Goal: Information Seeking & Learning: Learn about a topic

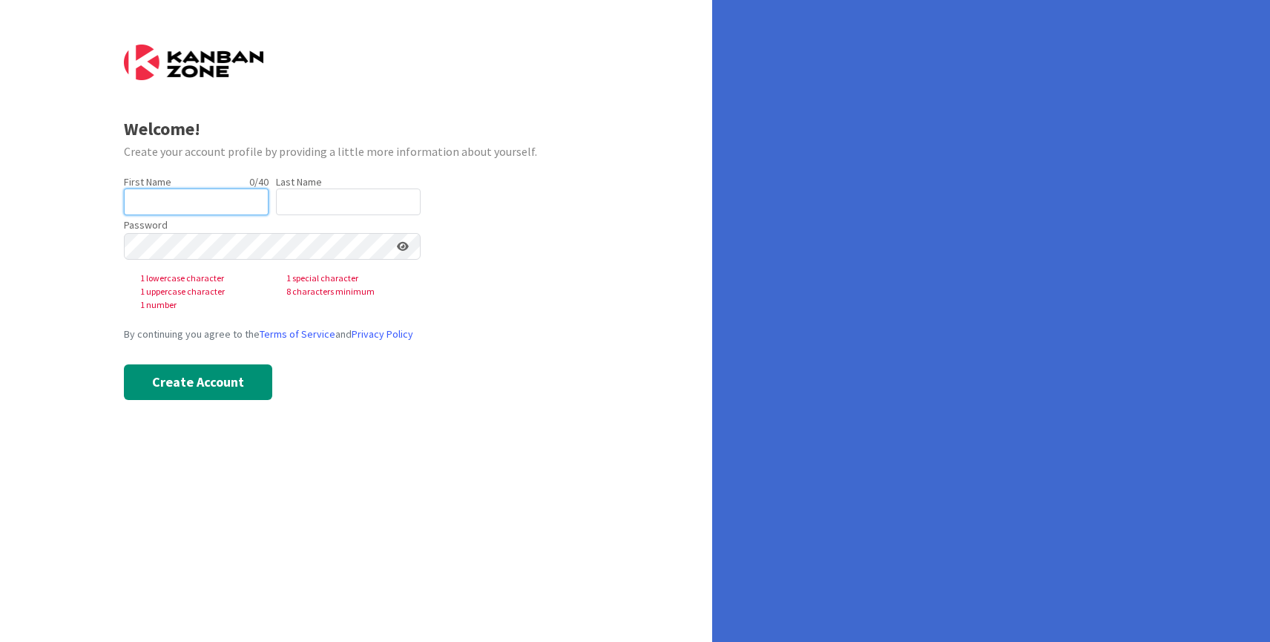
click at [217, 207] on input "text" at bounding box center [196, 201] width 145 height 27
type input "[PERSON_NAME]"
type input "Shaik"
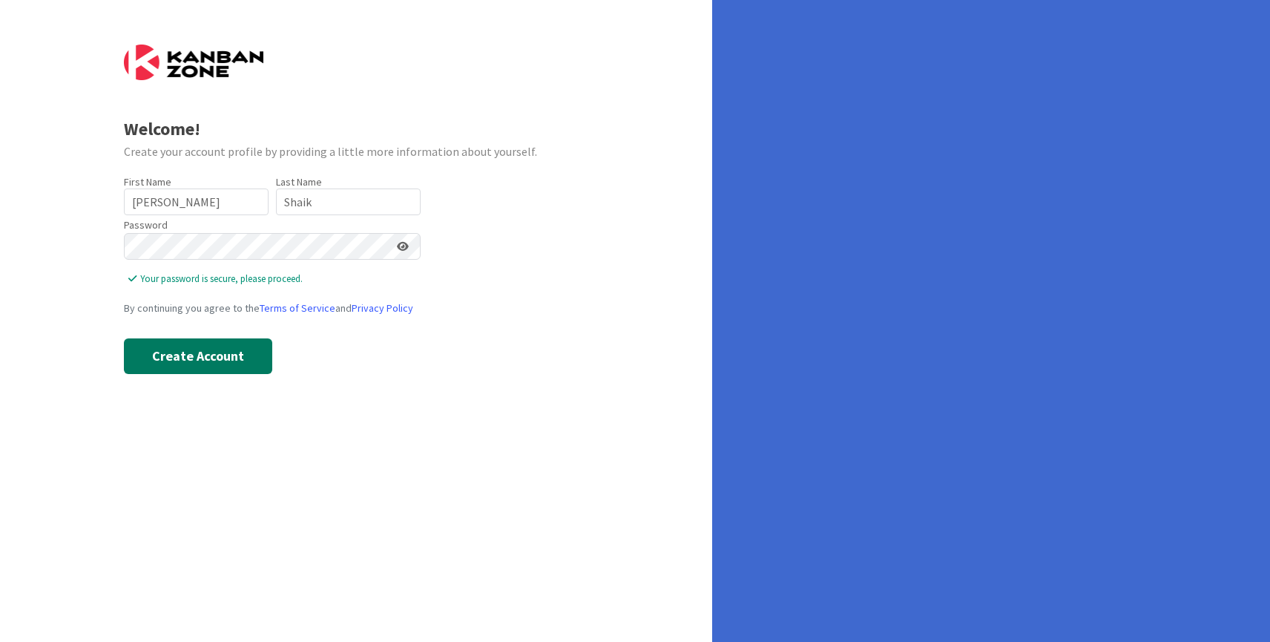
click at [181, 355] on button "Create Account" at bounding box center [198, 356] width 148 height 36
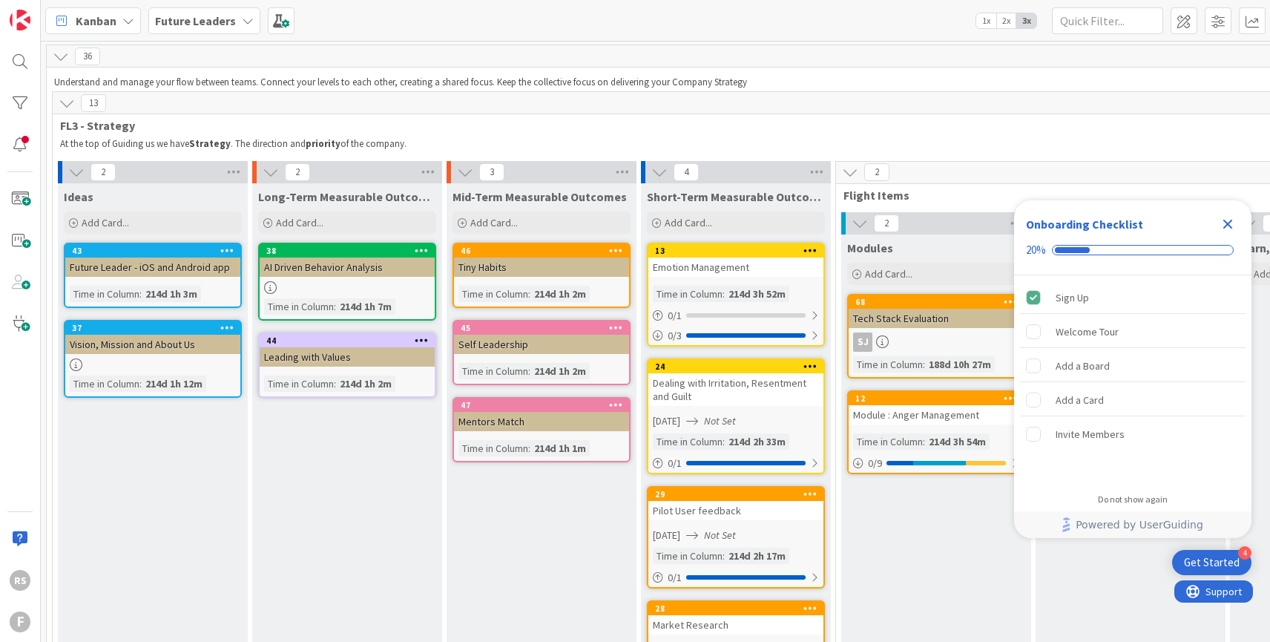
click at [1227, 227] on icon "Close Checklist" at bounding box center [1228, 224] width 18 height 18
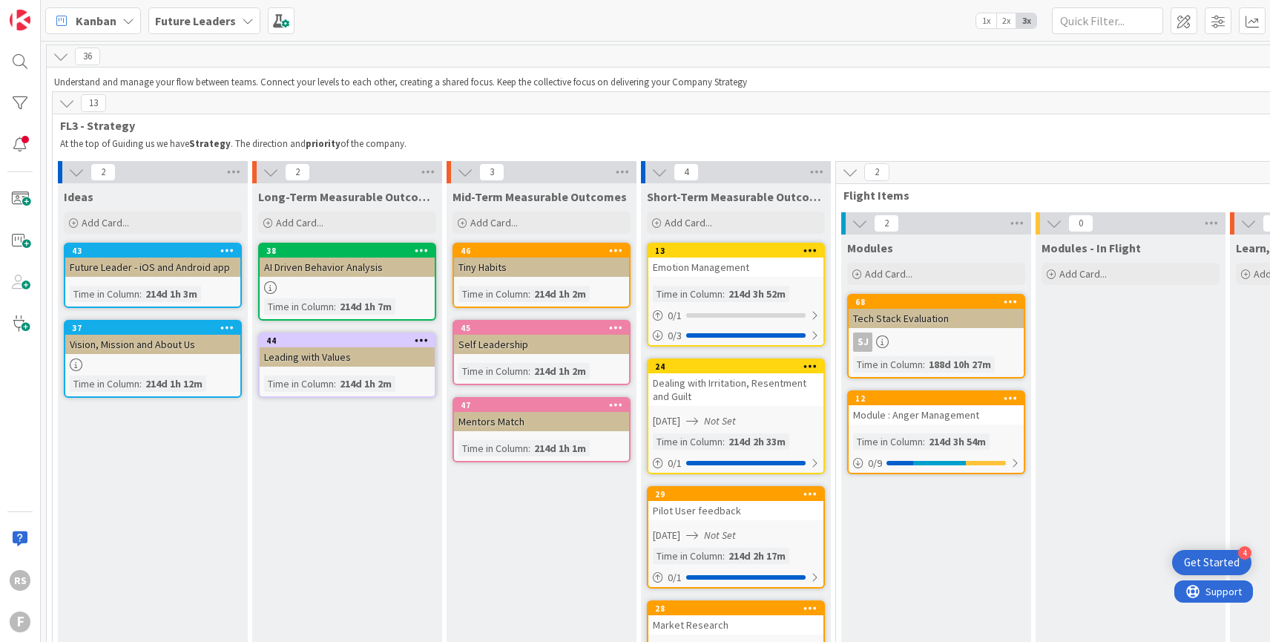
click at [244, 24] on icon at bounding box center [248, 21] width 12 height 12
click at [435, 34] on div "Kanban Future Leaders Last 24 Hours Future Leaders 1 1x 2x 3x" at bounding box center [656, 20] width 1230 height 41
click at [174, 350] on div "Vision, Mission and About Us" at bounding box center [152, 344] width 175 height 19
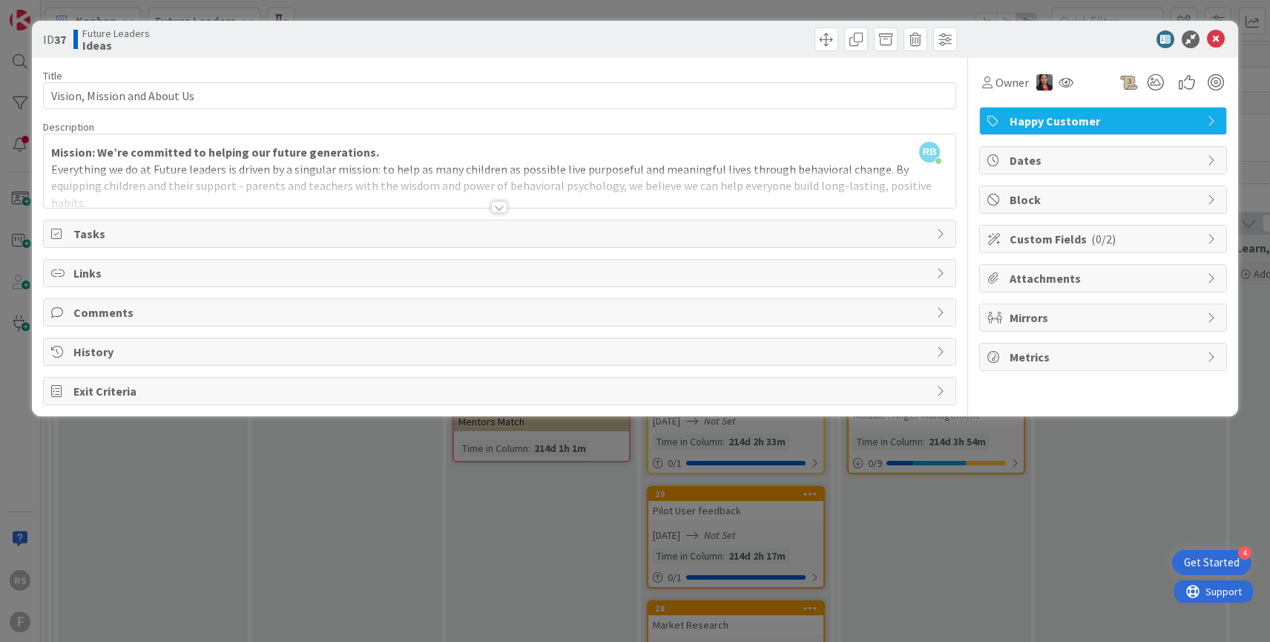
click at [495, 205] on div at bounding box center [499, 207] width 16 height 12
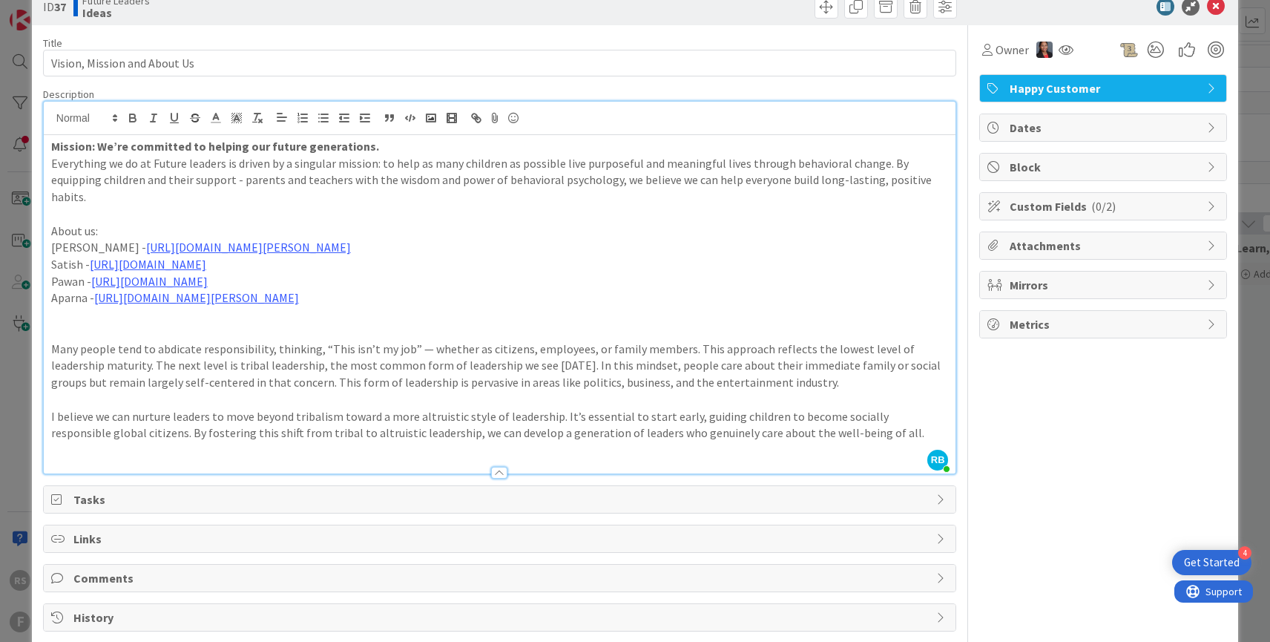
scroll to position [28, 0]
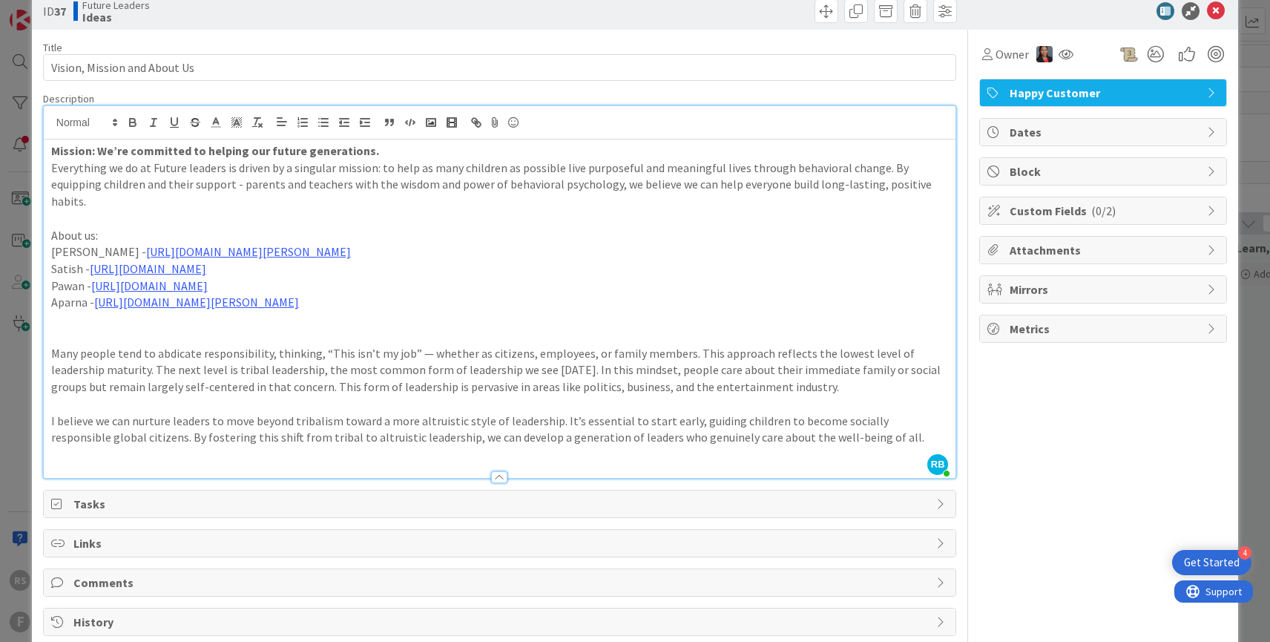
click at [493, 495] on span "Tasks" at bounding box center [501, 504] width 856 height 18
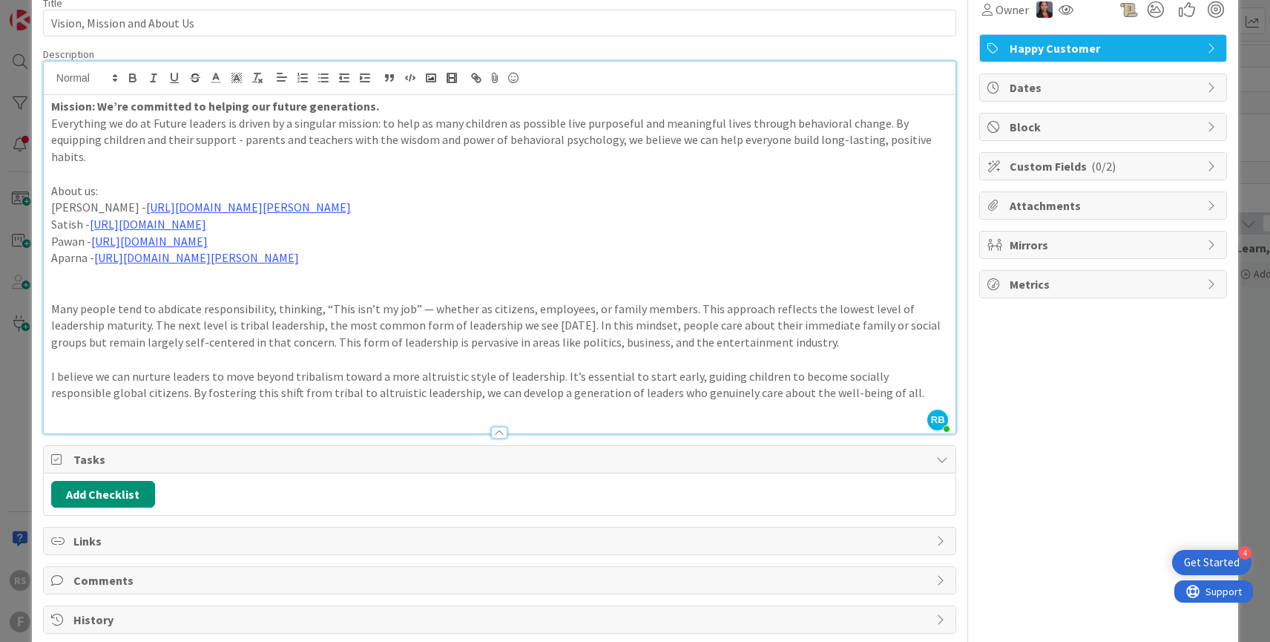
scroll to position [0, 0]
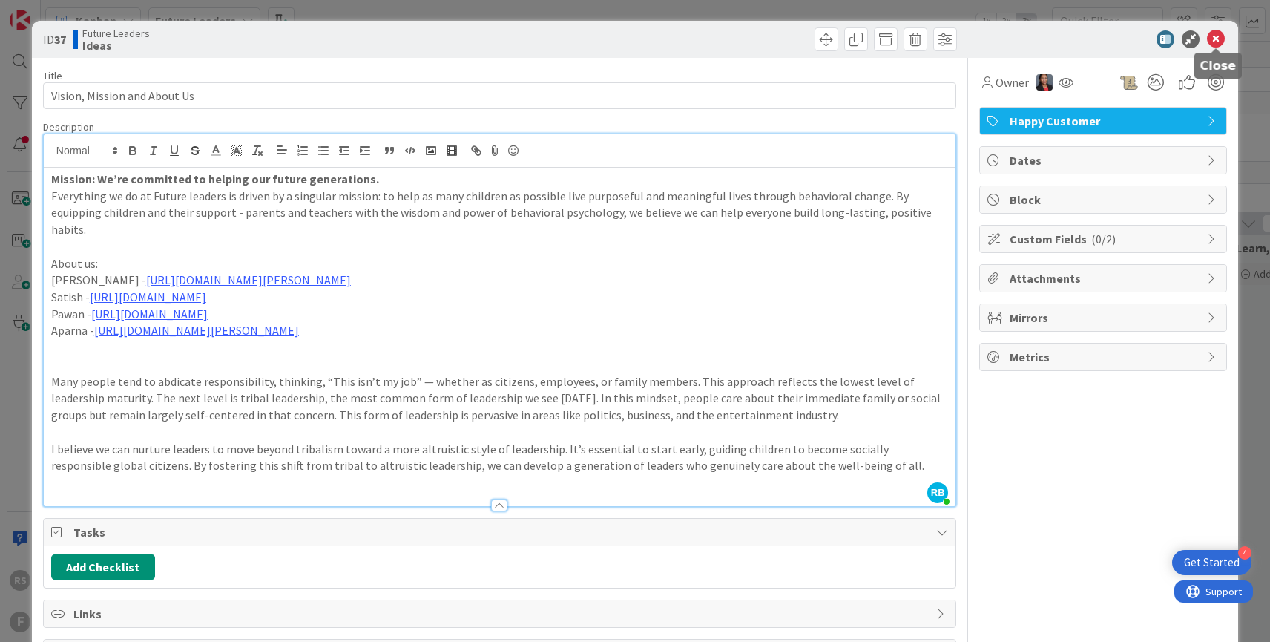
click at [1219, 39] on icon at bounding box center [1216, 39] width 18 height 18
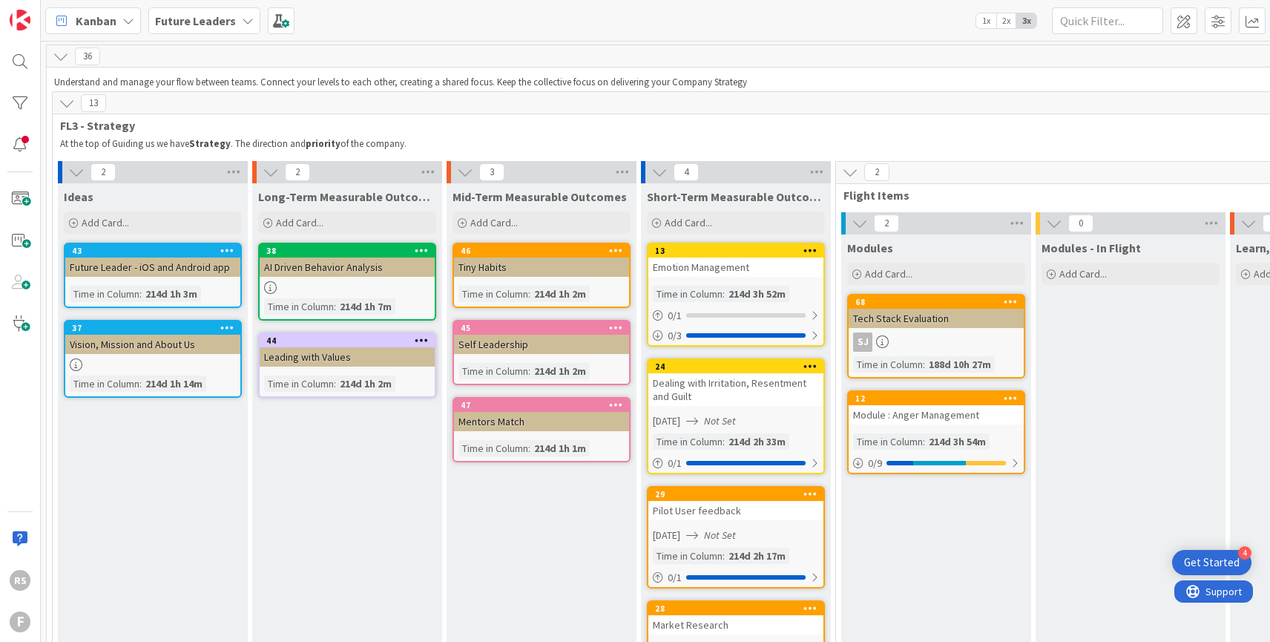
click at [167, 255] on div "43" at bounding box center [156, 251] width 168 height 10
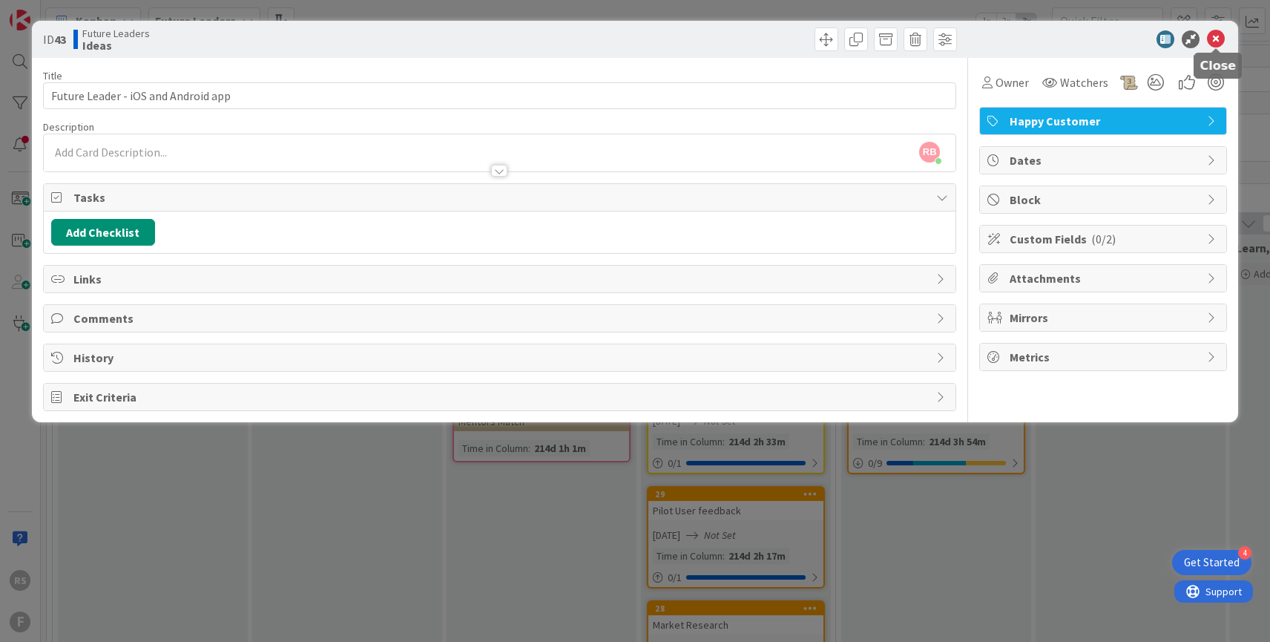
click at [1221, 37] on icon at bounding box center [1216, 39] width 18 height 18
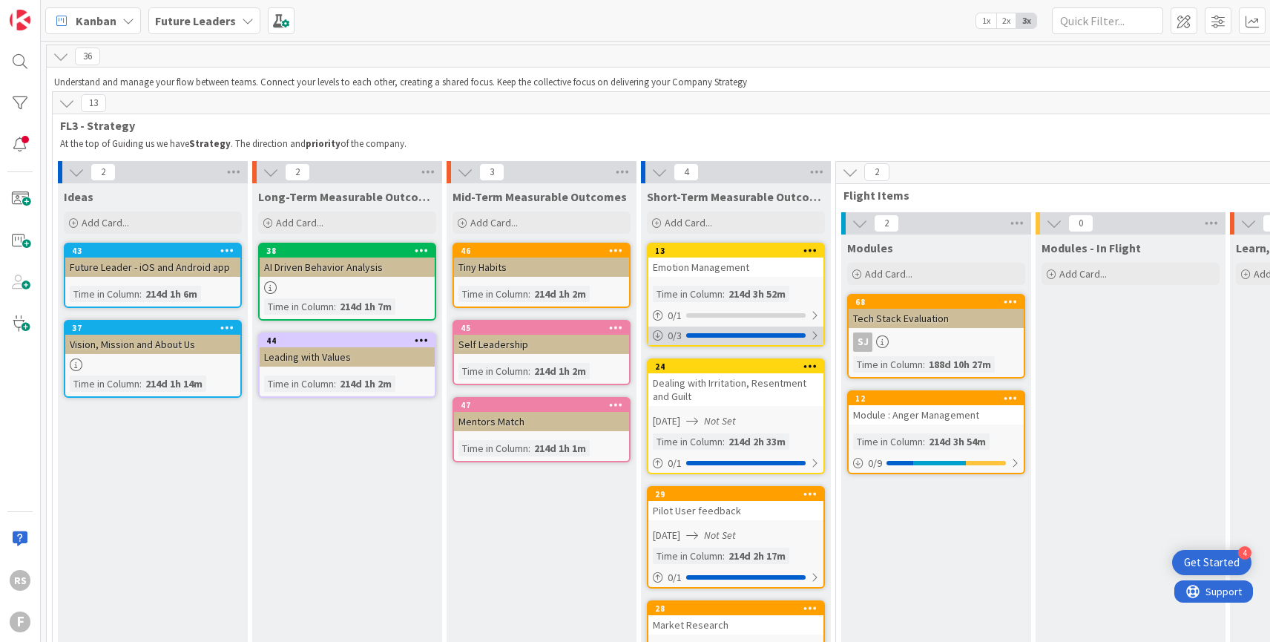
click at [729, 337] on div at bounding box center [745, 335] width 119 height 4
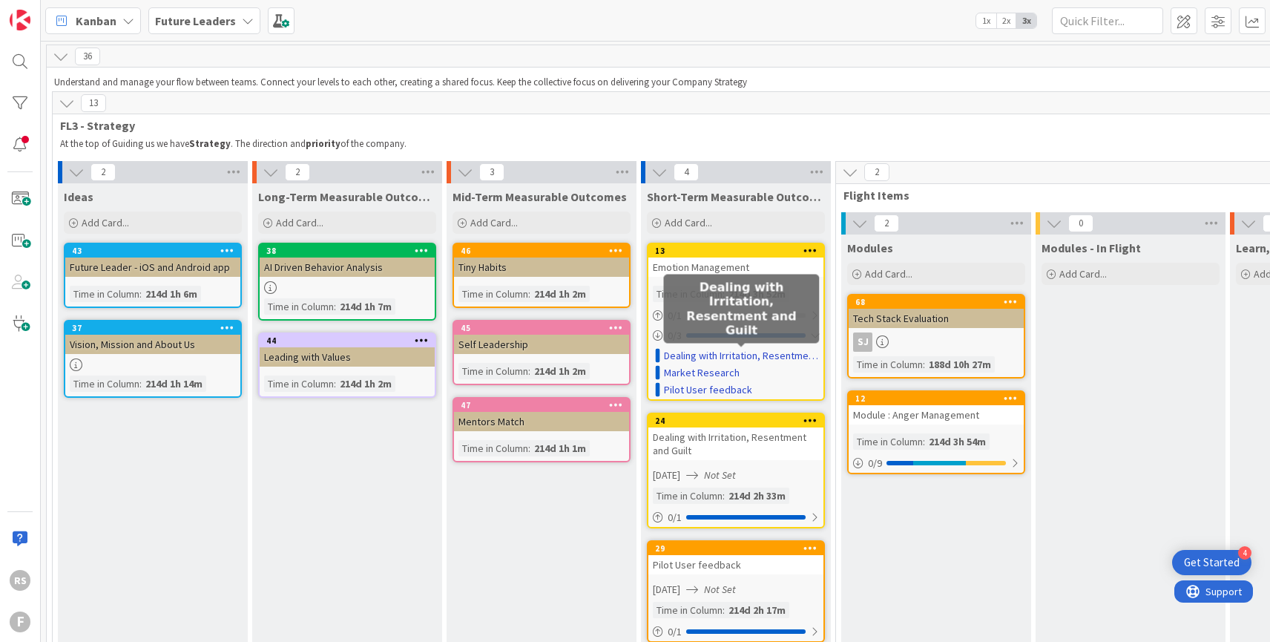
click at [758, 355] on link "Dealing with Irritation, Resentment and Guilt" at bounding box center [741, 356] width 155 height 16
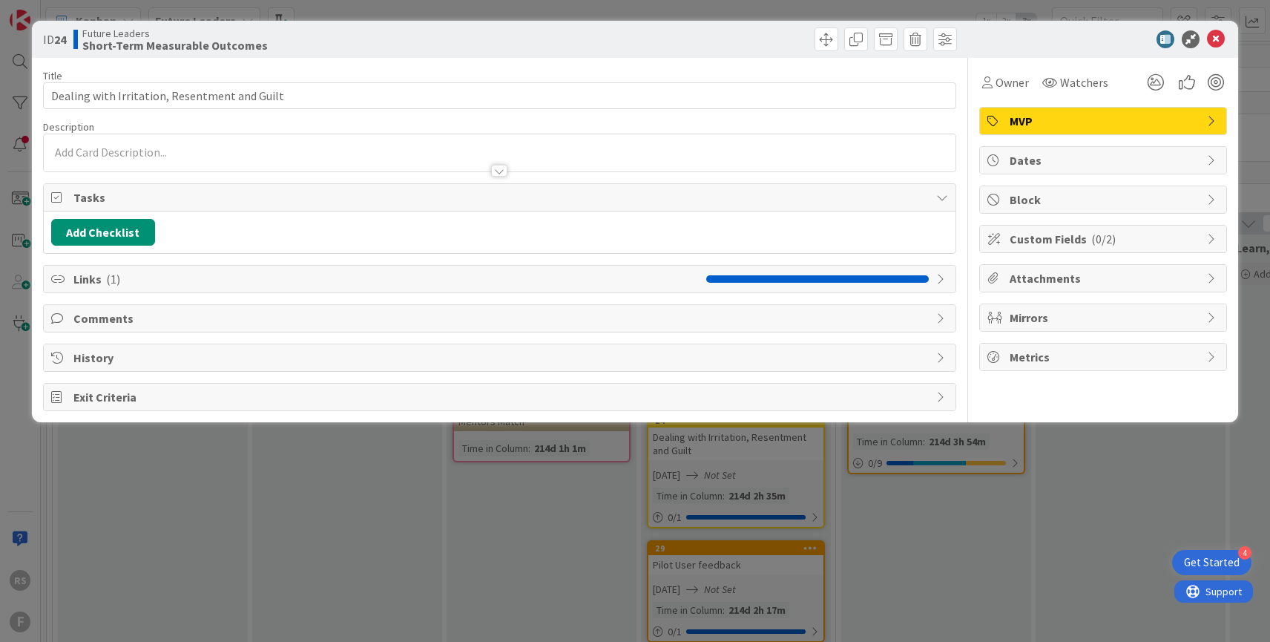
click at [315, 275] on span "Links ( 1 )" at bounding box center [386, 279] width 626 height 18
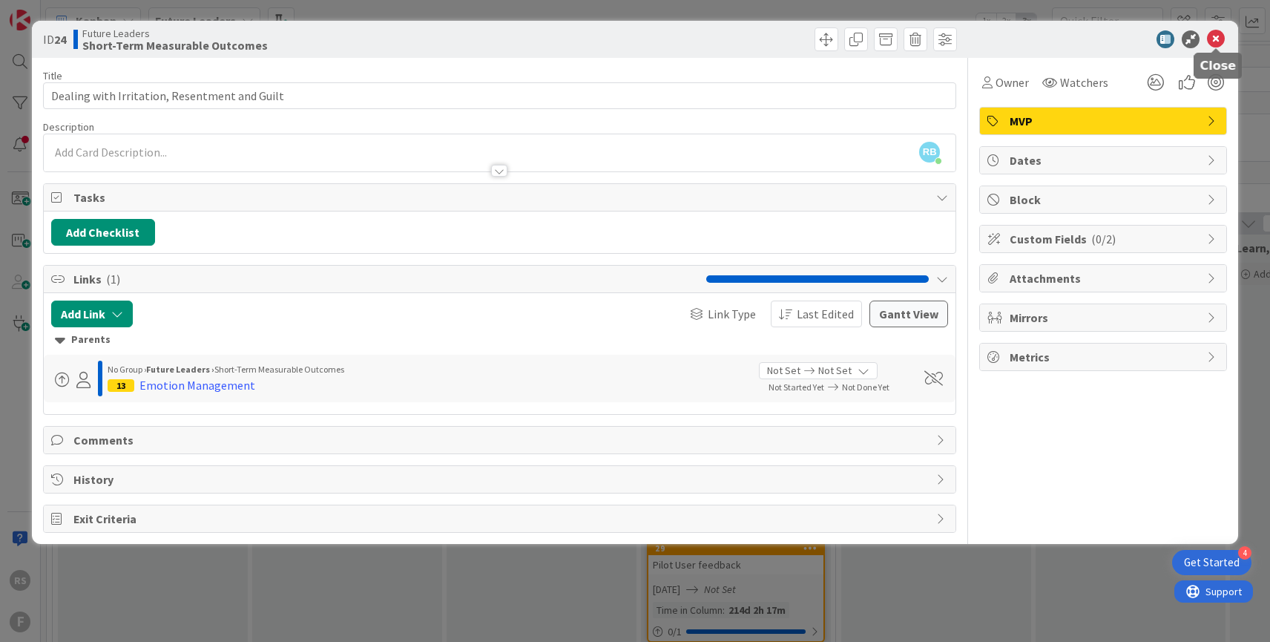
click at [1220, 40] on icon at bounding box center [1216, 39] width 18 height 18
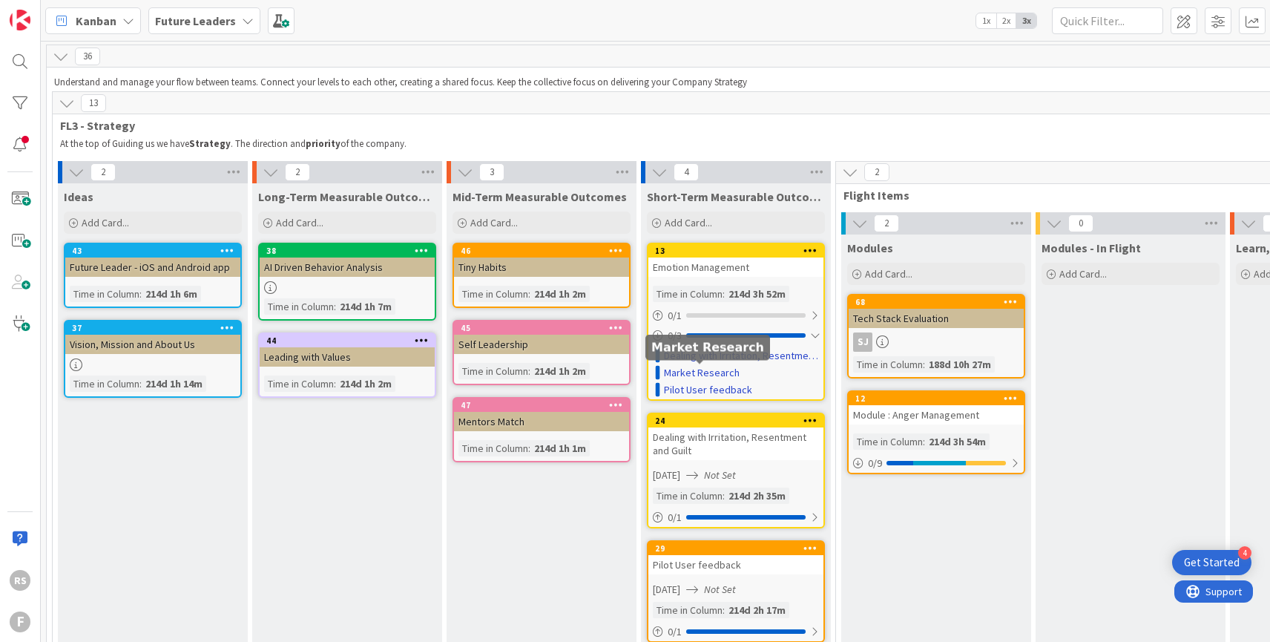
click at [712, 372] on link "Market Research" at bounding box center [702, 373] width 76 height 16
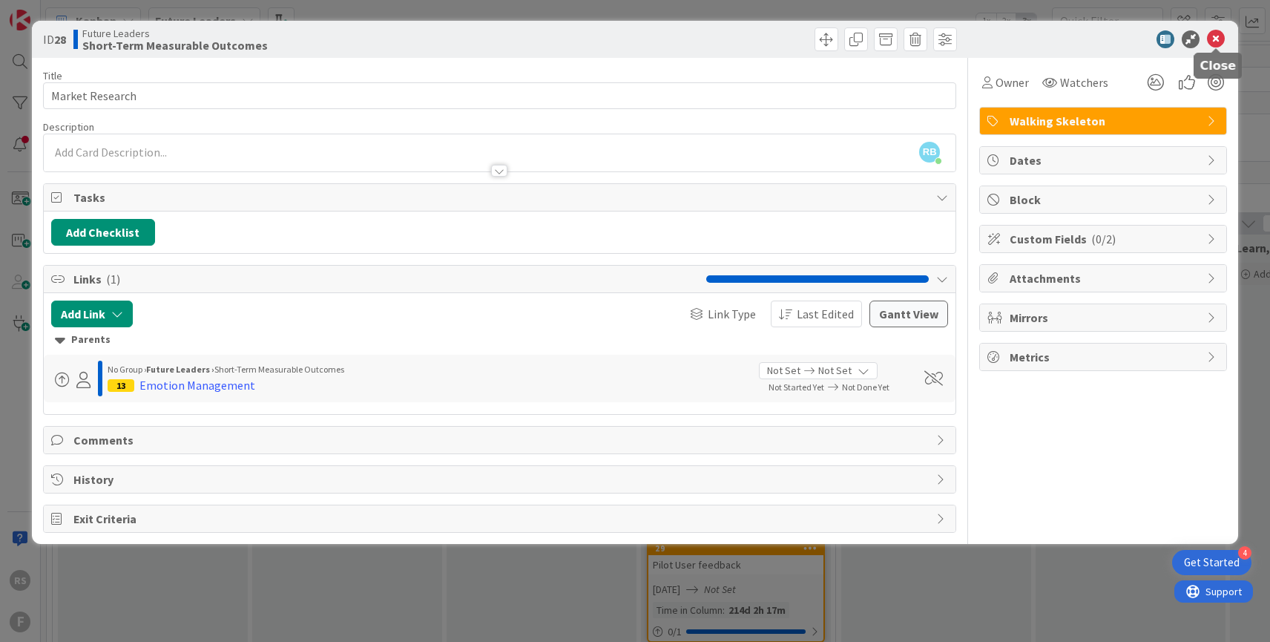
click at [1214, 39] on icon at bounding box center [1216, 39] width 18 height 18
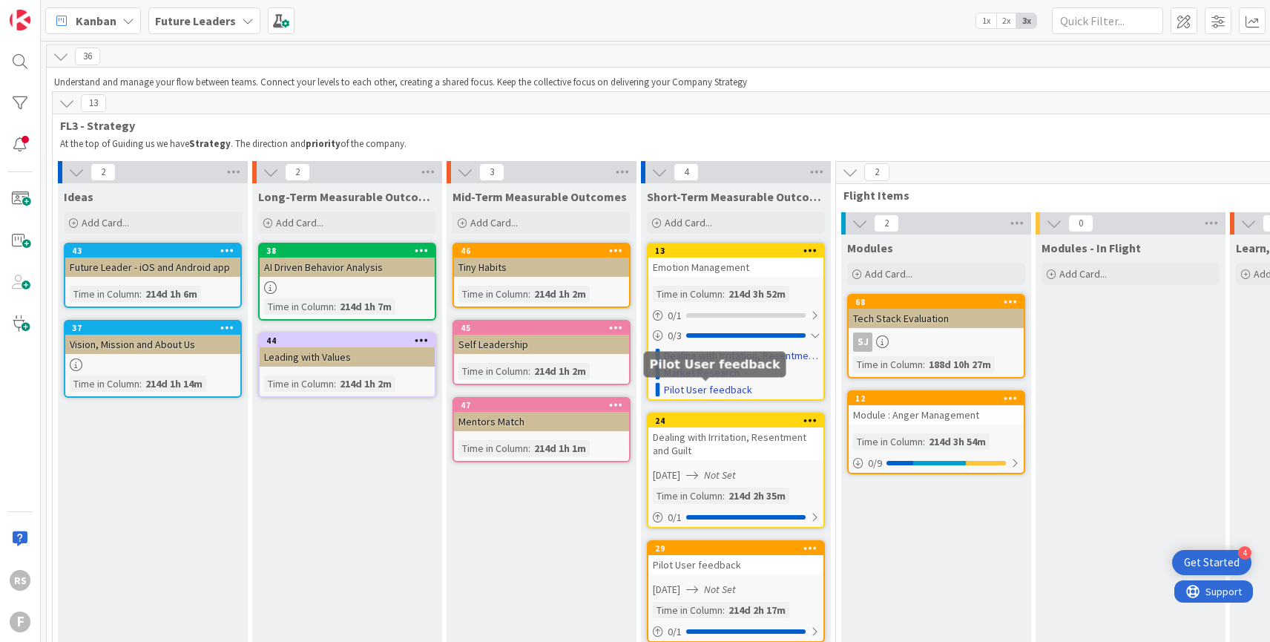
click at [703, 393] on link "Pilot User feedback" at bounding box center [708, 390] width 88 height 16
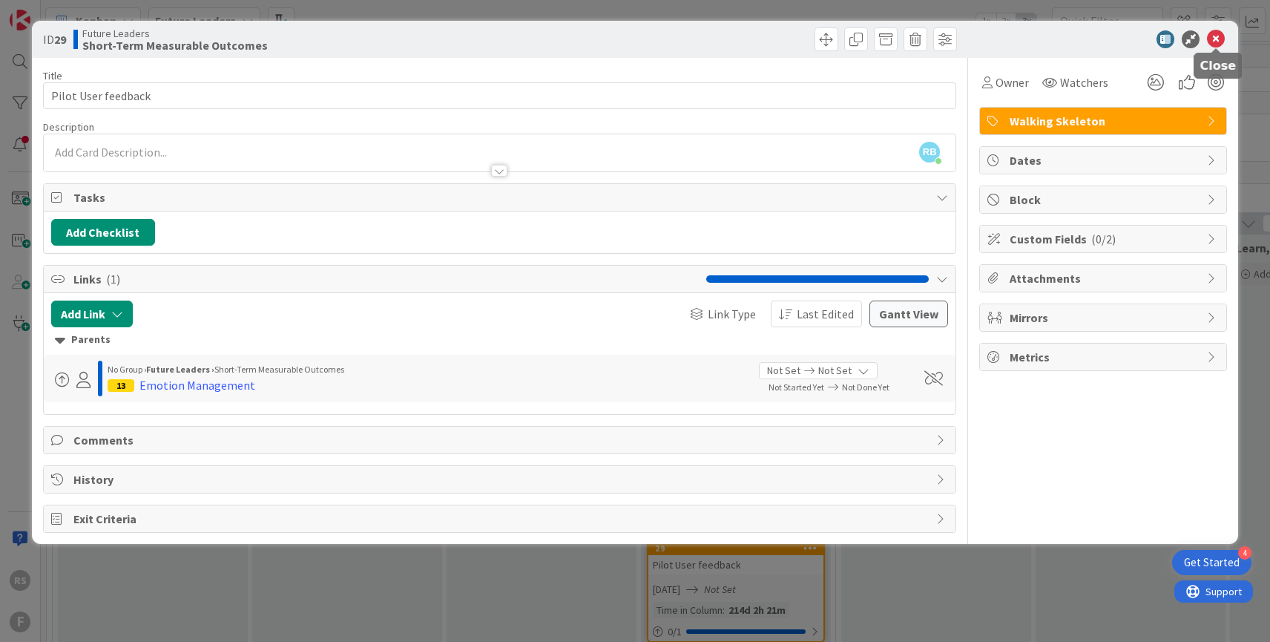
click at [1218, 43] on icon at bounding box center [1216, 39] width 18 height 18
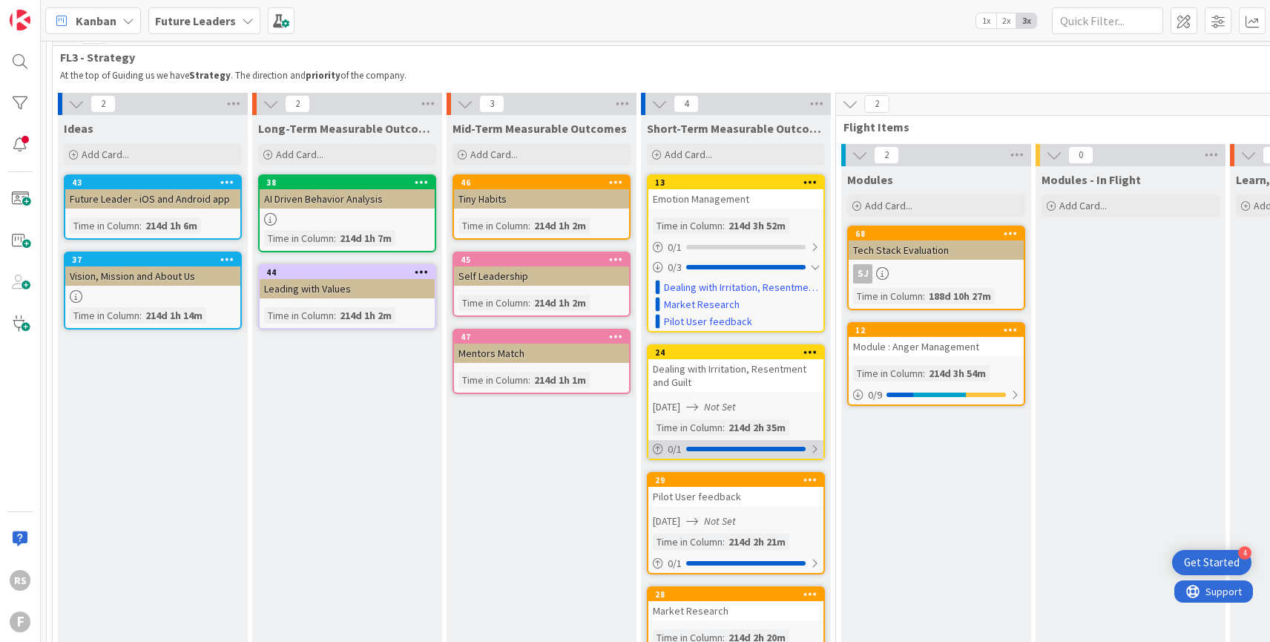
click at [720, 450] on div at bounding box center [745, 449] width 119 height 4
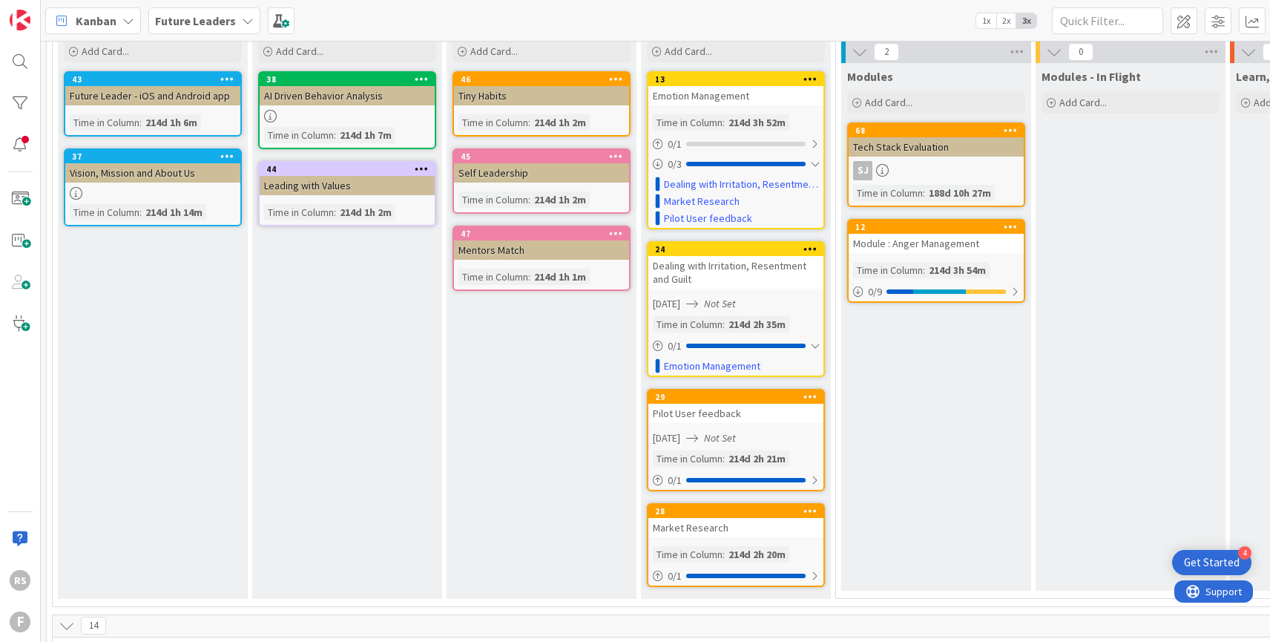
scroll to position [173, 0]
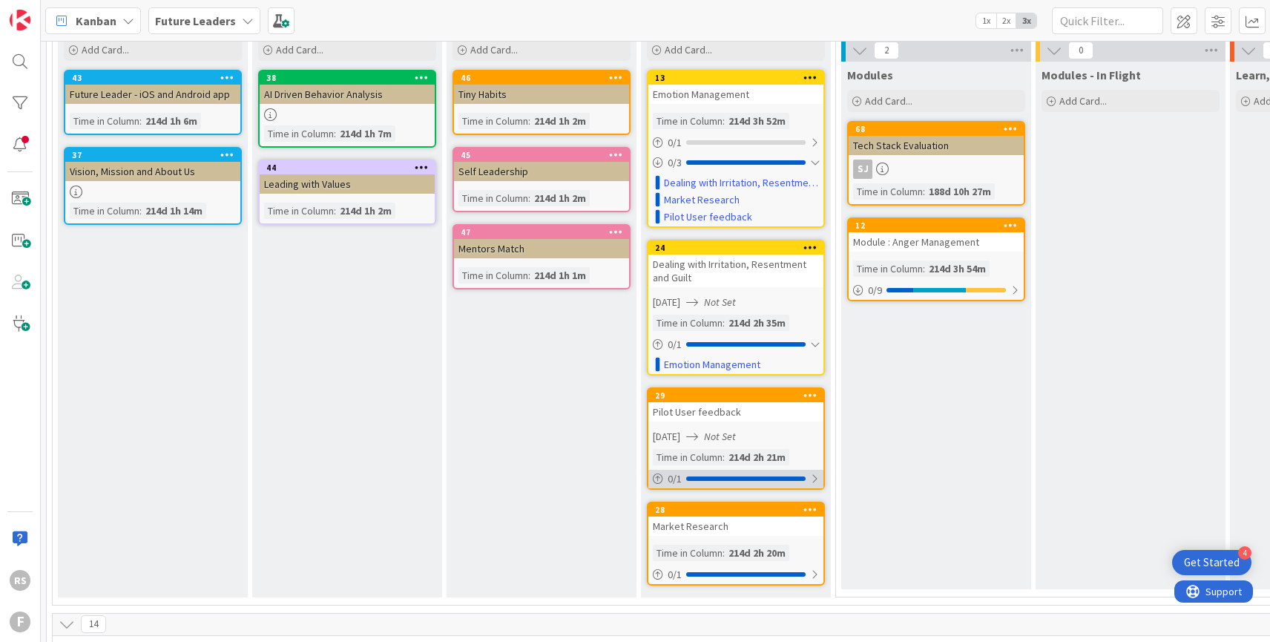
click at [809, 478] on div "0 / 1" at bounding box center [736, 479] width 175 height 19
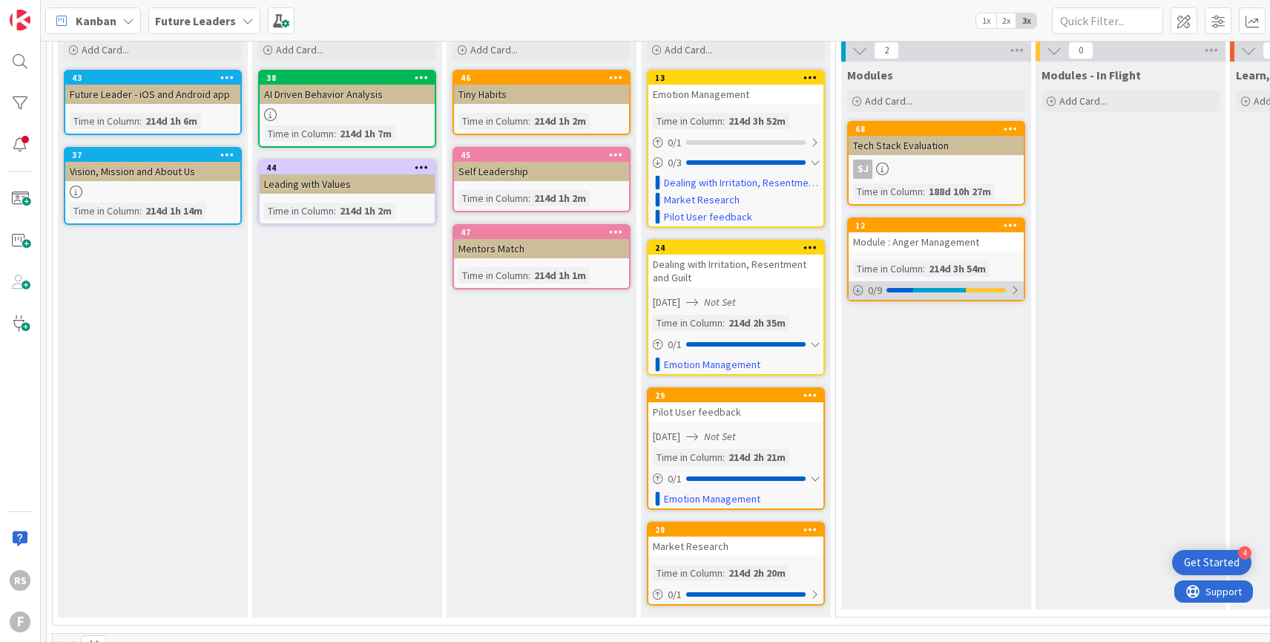
click at [1005, 288] on div at bounding box center [986, 290] width 40 height 4
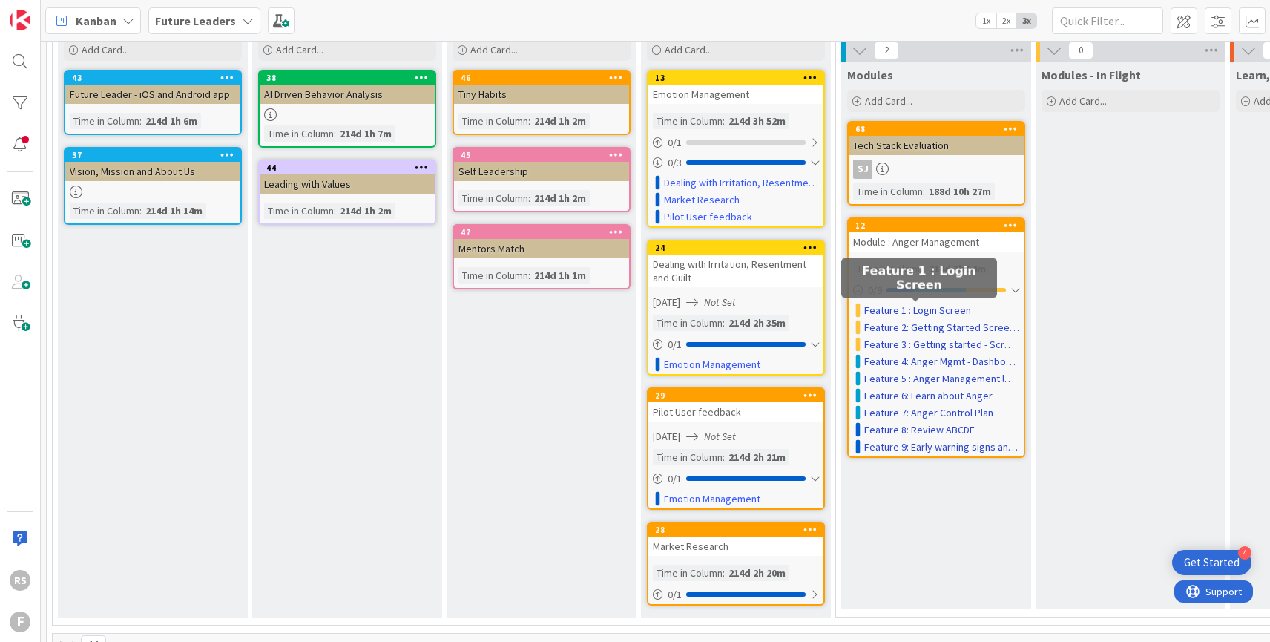
click at [920, 315] on link "Feature 1 : Login Screen" at bounding box center [917, 311] width 107 height 16
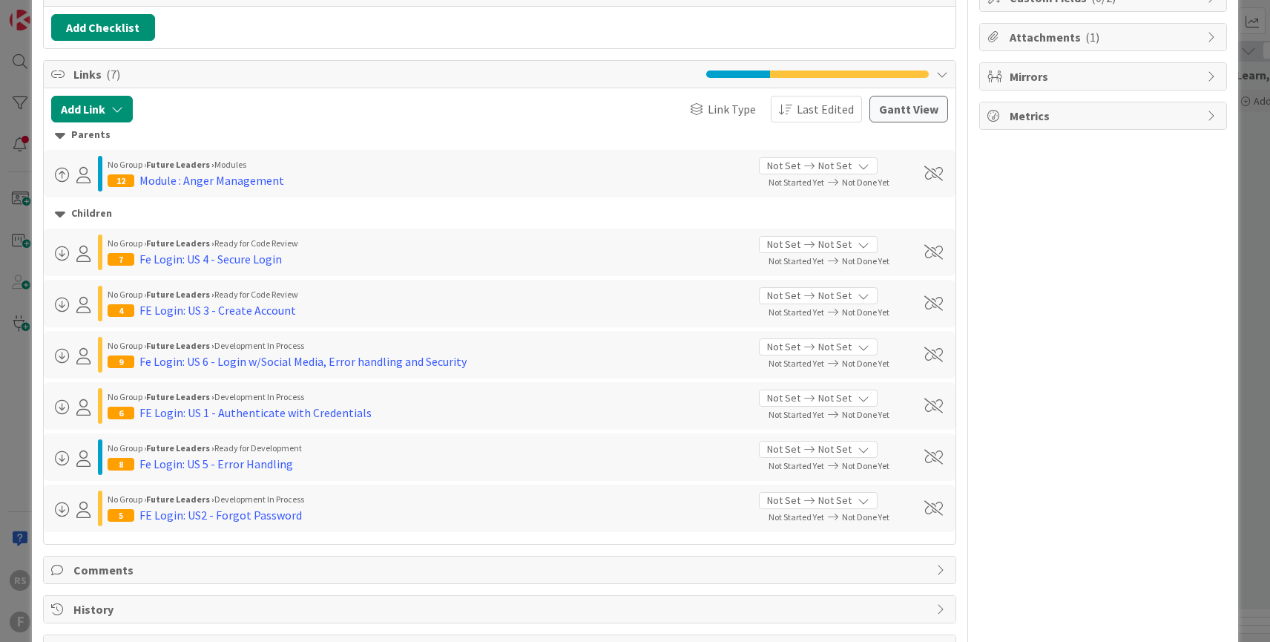
scroll to position [294, 0]
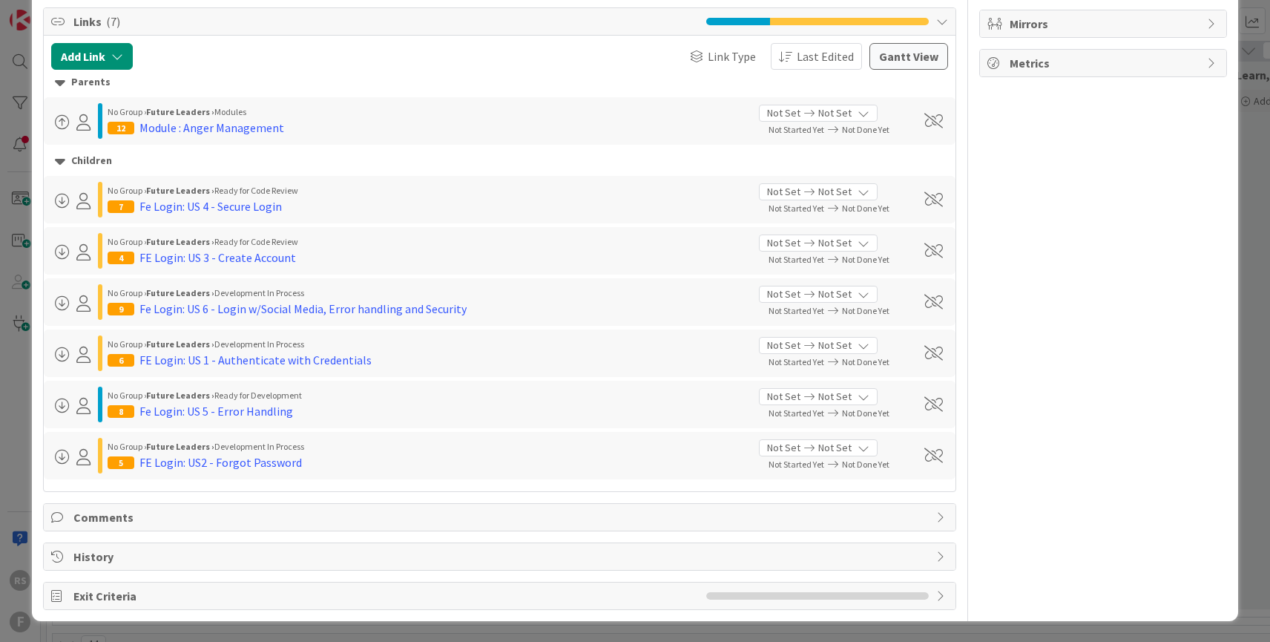
click at [194, 521] on span "Comments" at bounding box center [501, 517] width 856 height 18
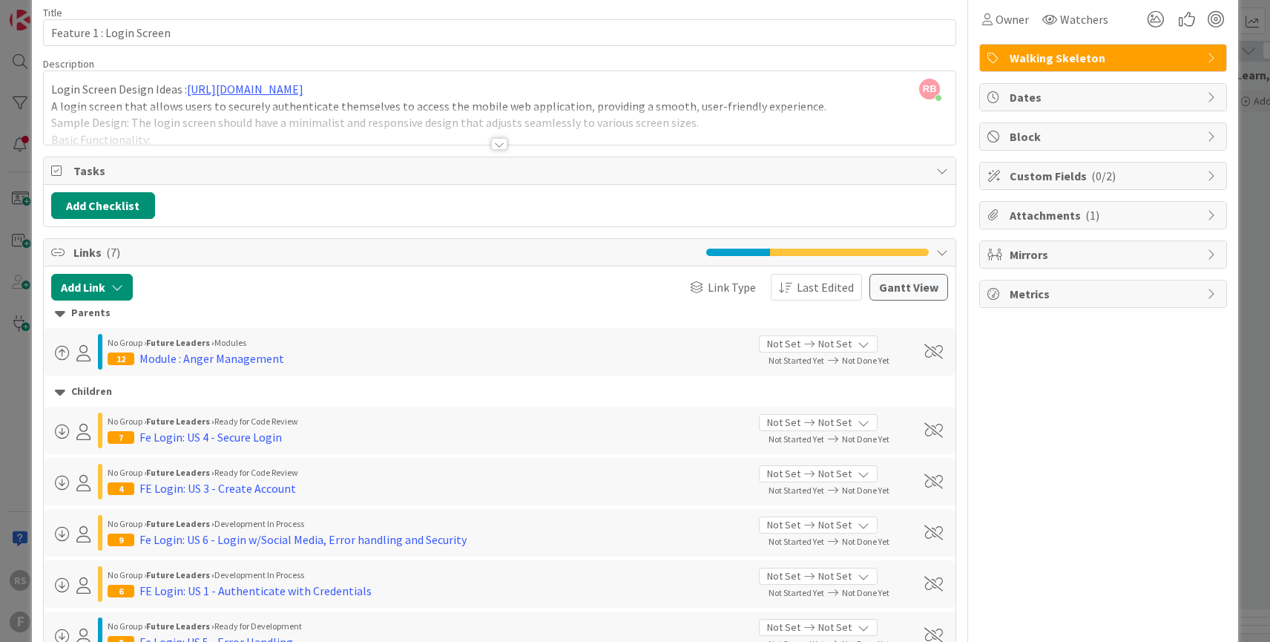
scroll to position [0, 0]
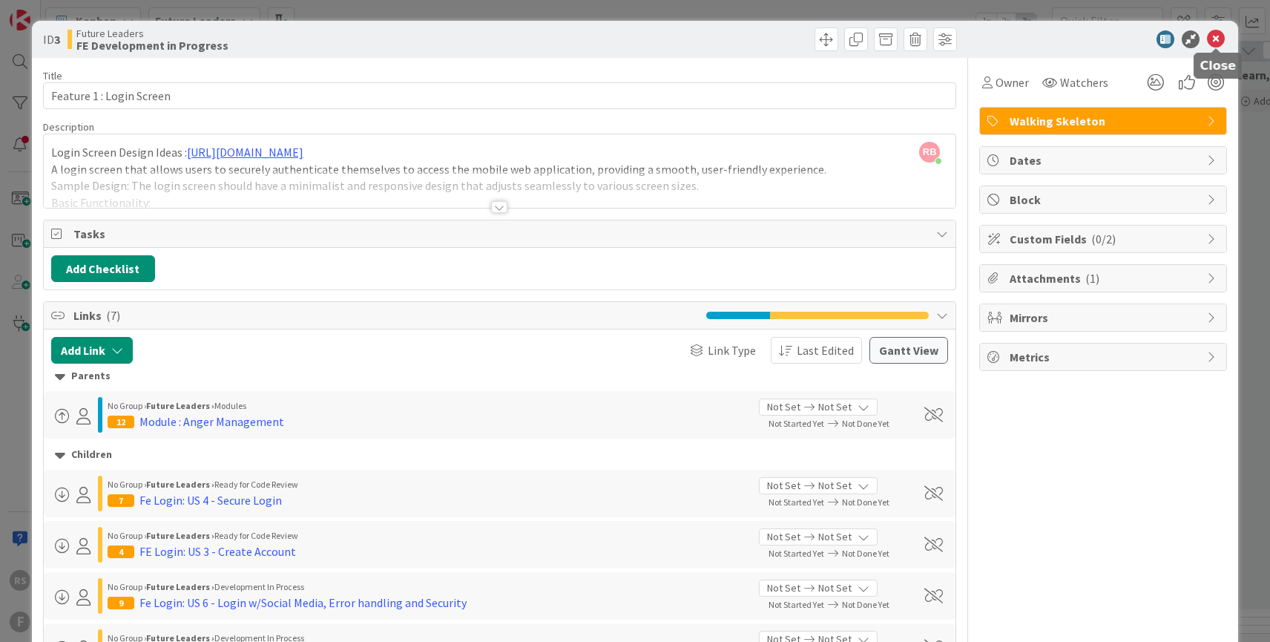
click at [1215, 38] on icon at bounding box center [1216, 39] width 18 height 18
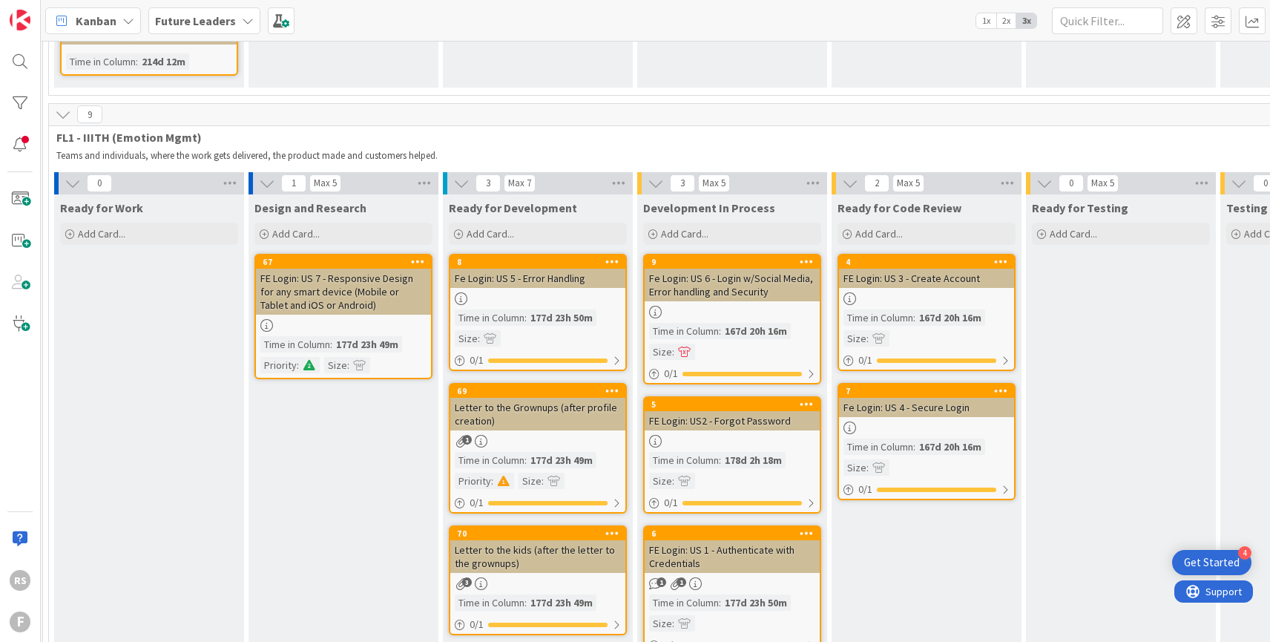
scroll to position [1532, 5]
click at [23, 145] on div at bounding box center [20, 145] width 30 height 30
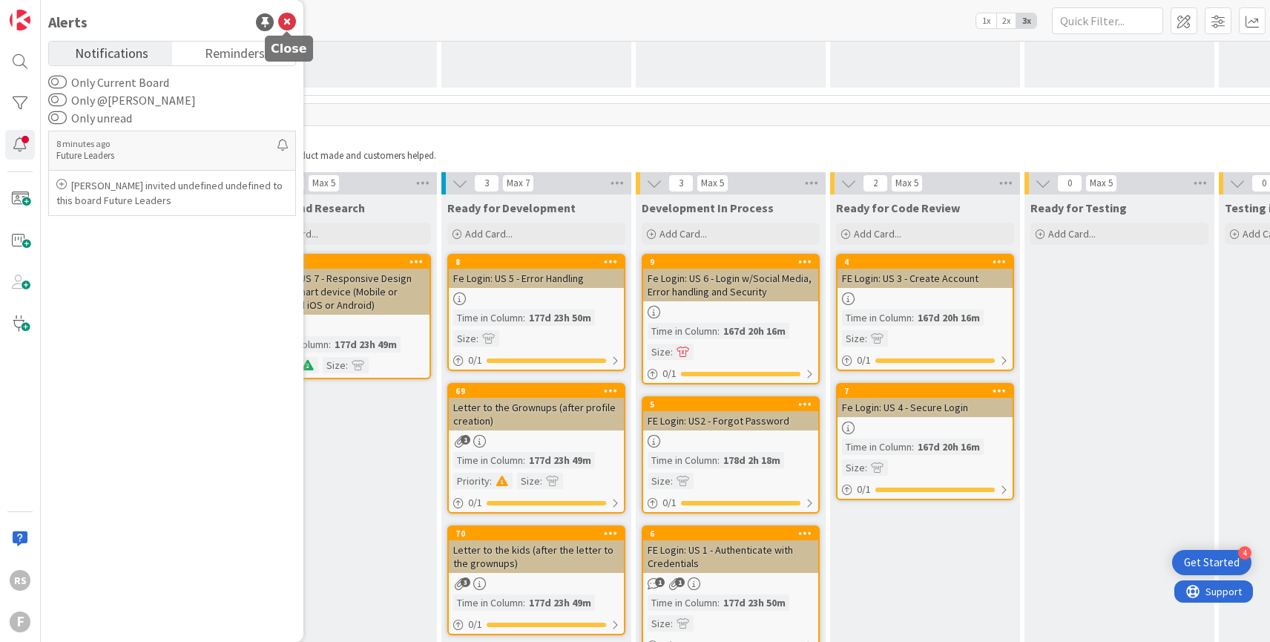
click at [289, 22] on icon at bounding box center [287, 22] width 18 height 18
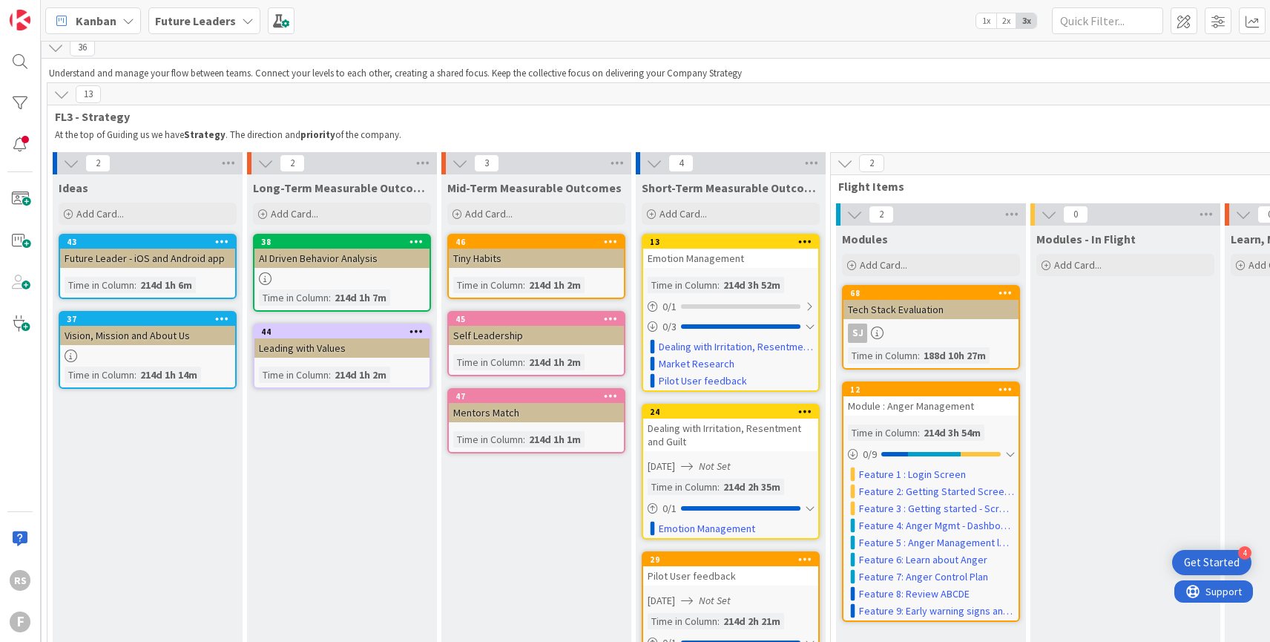
scroll to position [0, 5]
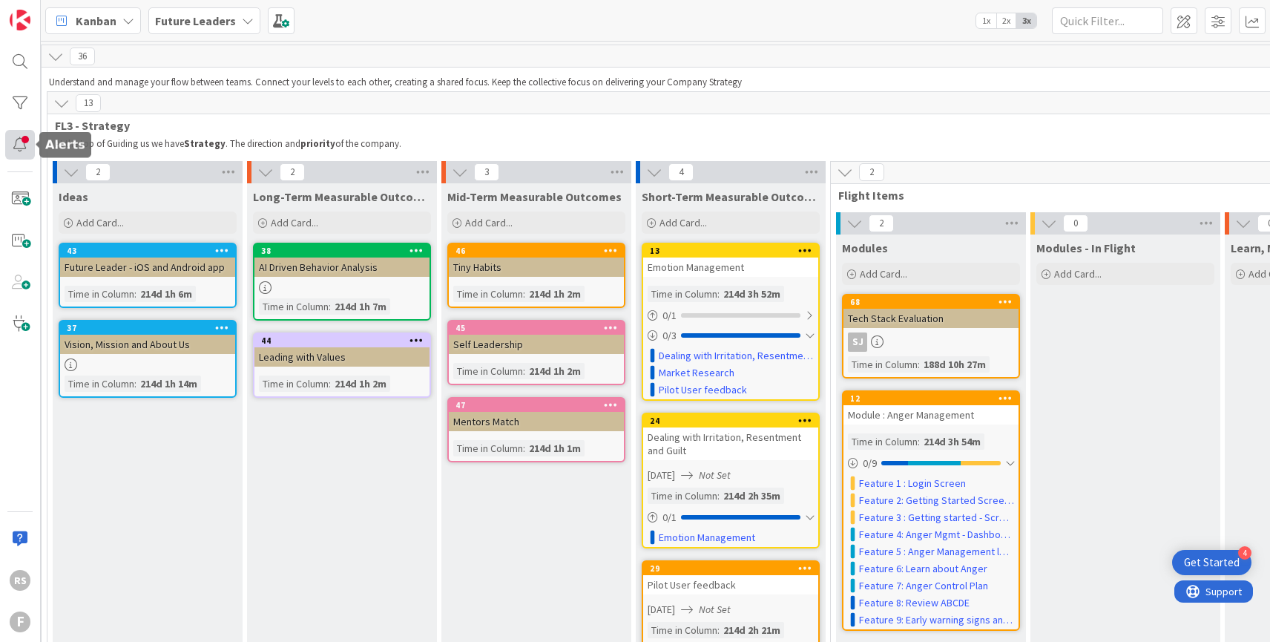
click at [19, 147] on div at bounding box center [20, 145] width 30 height 30
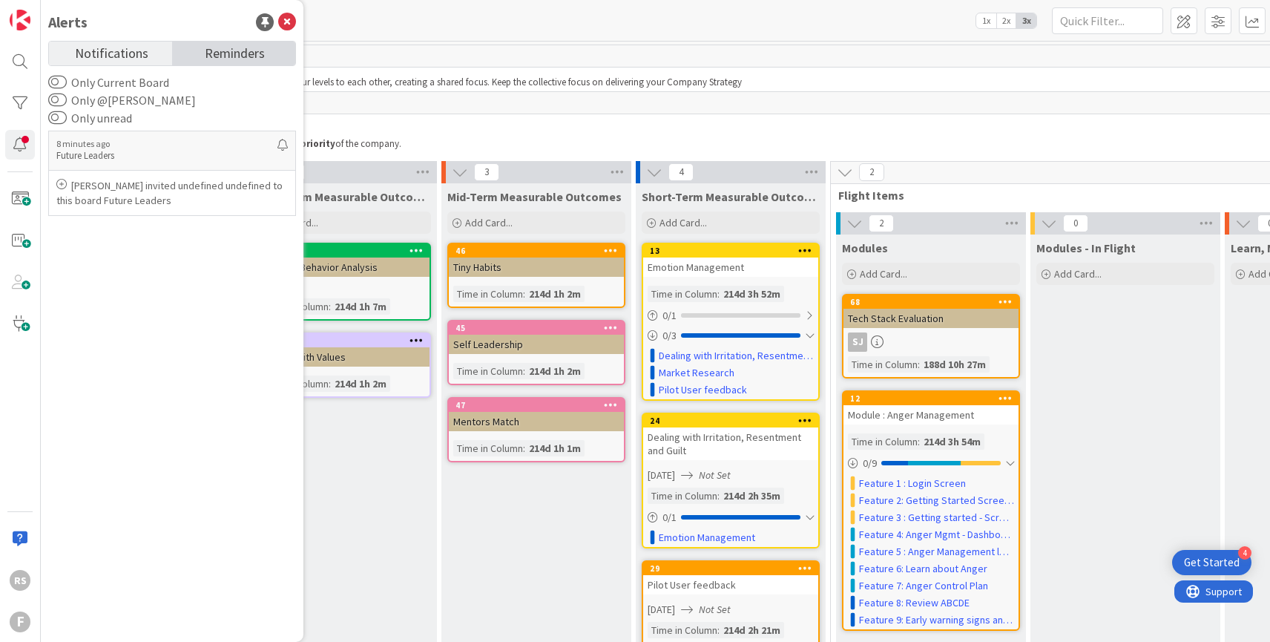
click at [249, 54] on span "Reminders" at bounding box center [235, 52] width 60 height 21
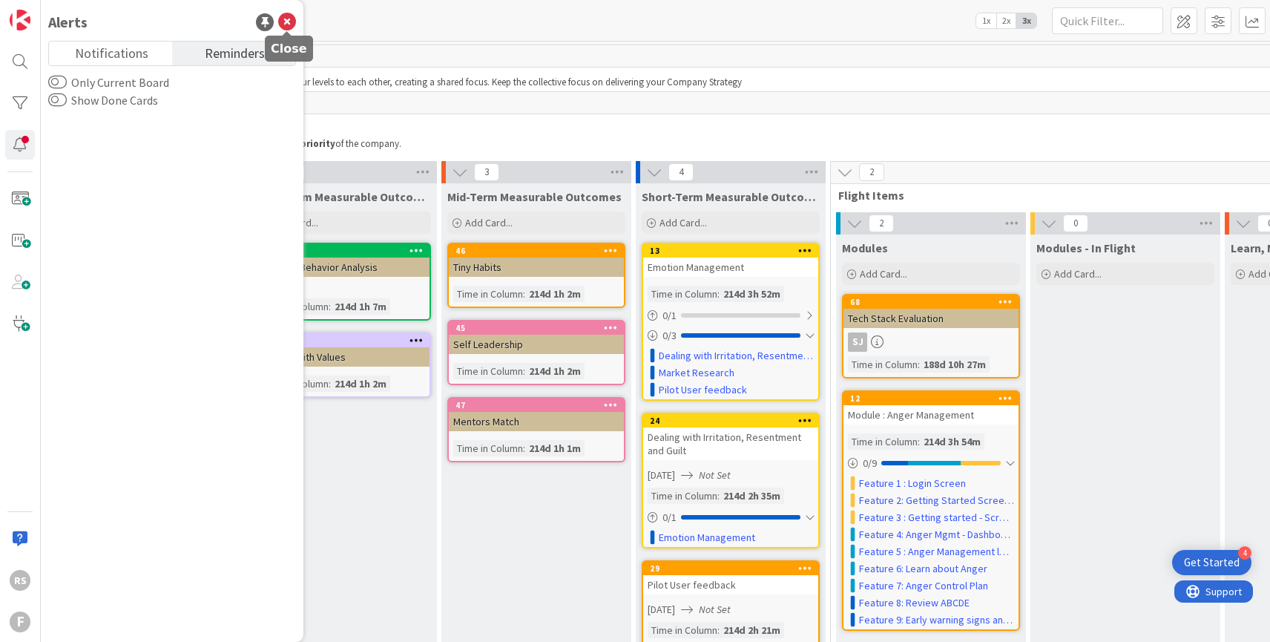
click at [289, 26] on icon at bounding box center [287, 22] width 18 height 18
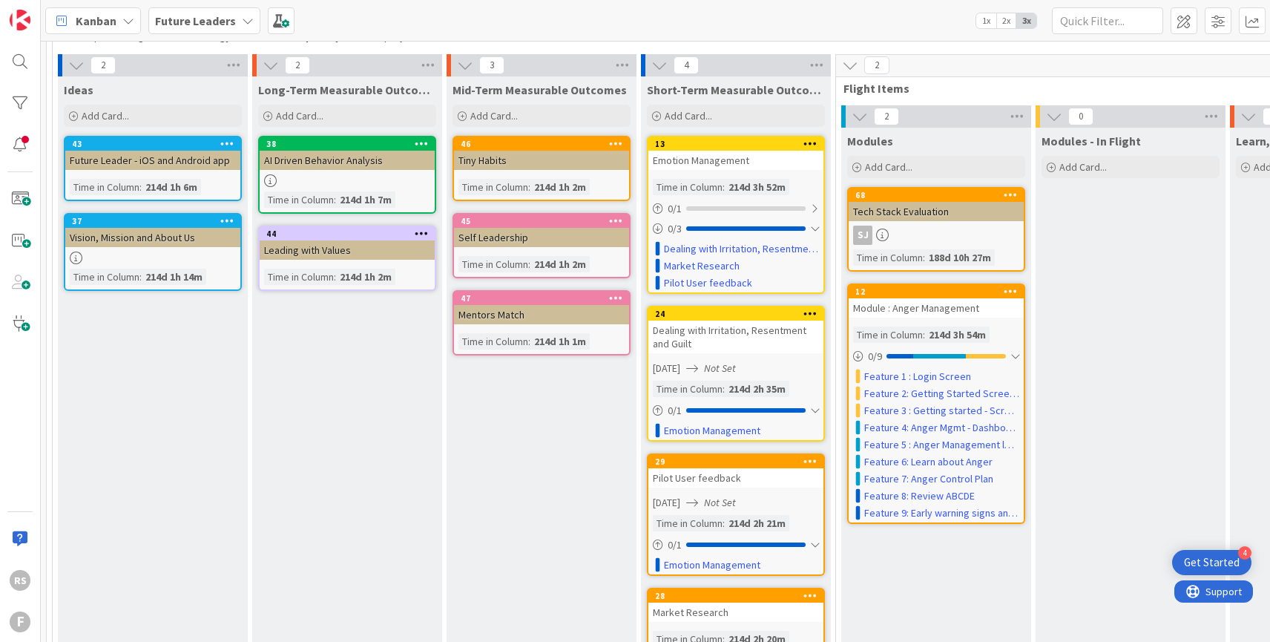
scroll to position [153, 0]
